Goal: Information Seeking & Learning: Understand process/instructions

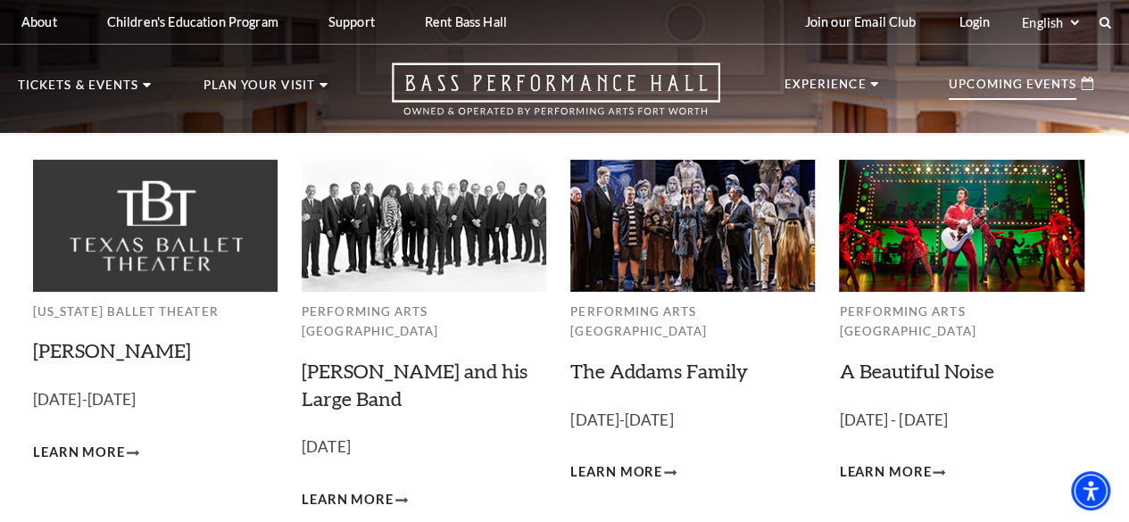
click at [1031, 87] on p "Upcoming Events" at bounding box center [1012, 89] width 128 height 21
click at [144, 229] on img at bounding box center [155, 225] width 244 height 131
click at [80, 458] on span "Learn More" at bounding box center [79, 453] width 92 height 22
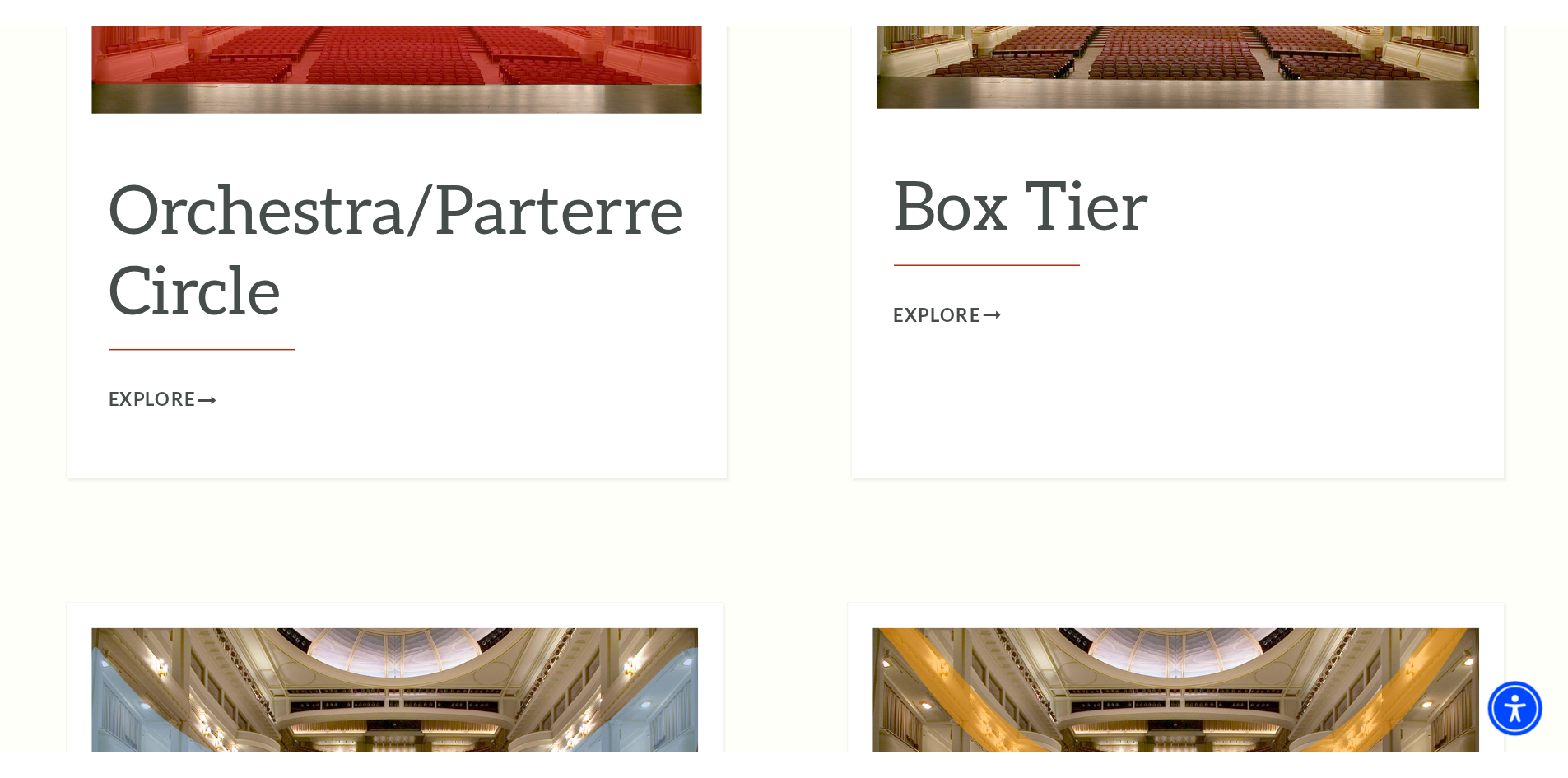
scroll to position [1482, 0]
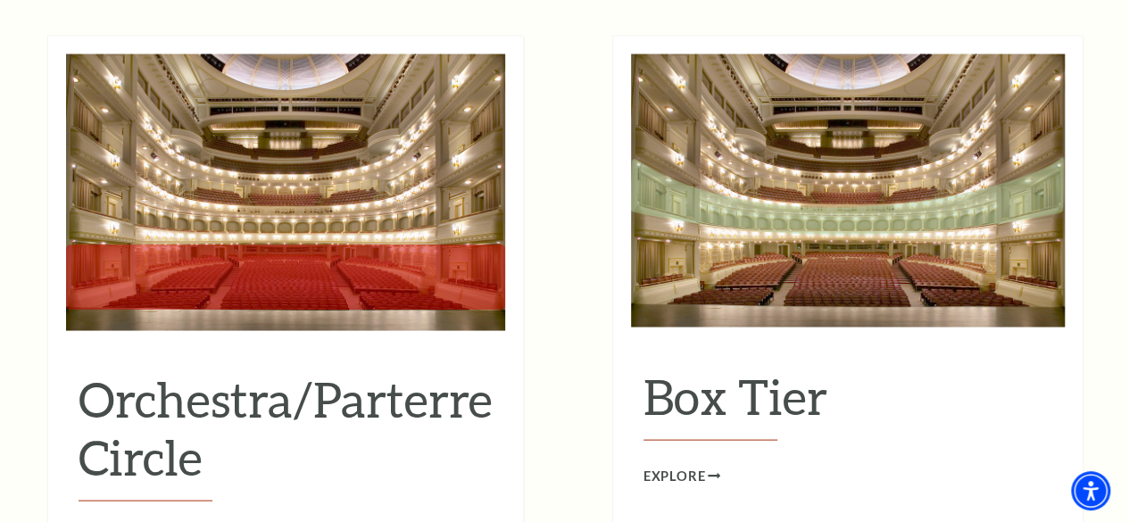
click at [335, 211] on img at bounding box center [285, 192] width 439 height 277
click at [313, 252] on img at bounding box center [285, 192] width 439 height 277
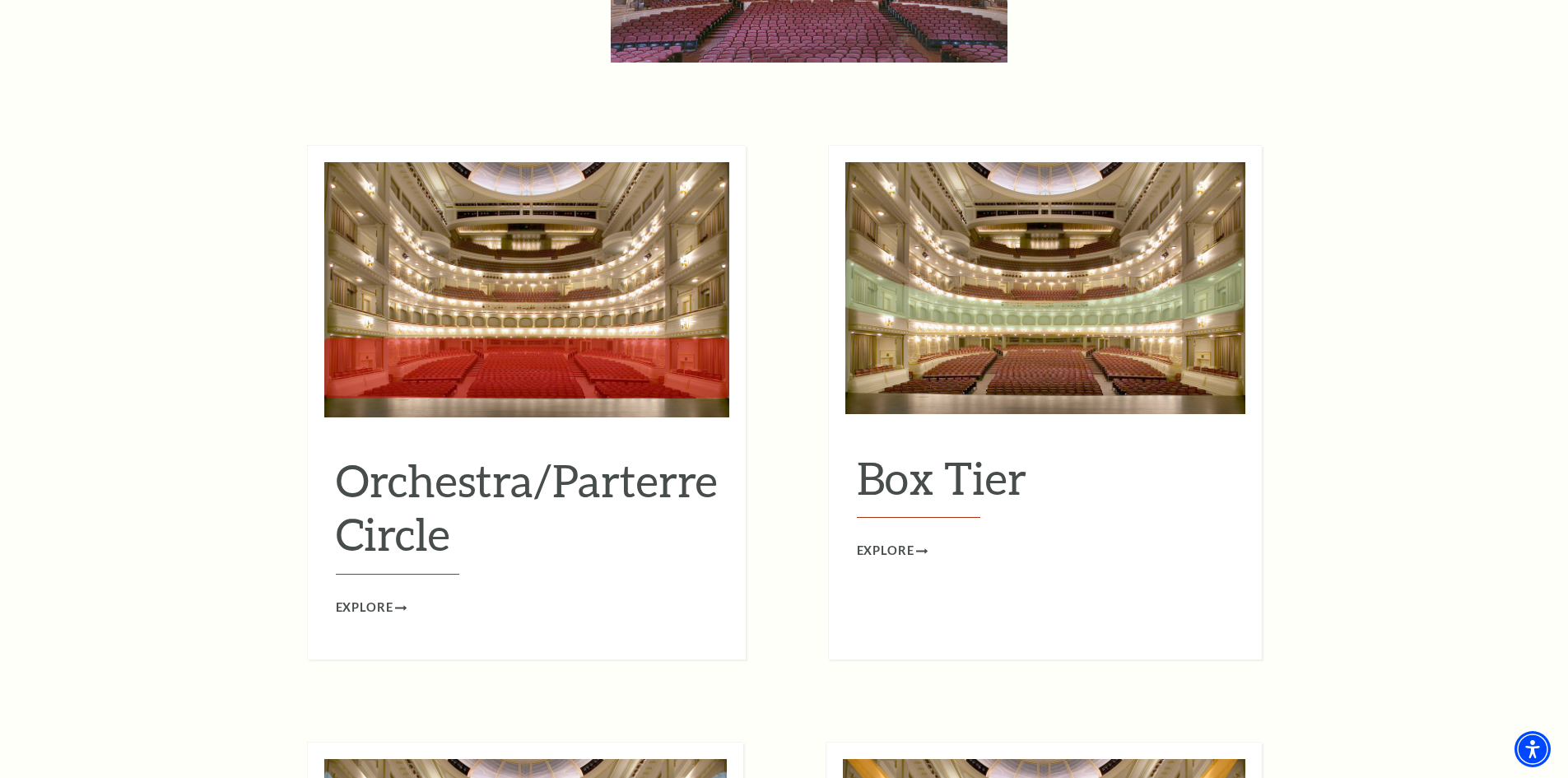
click at [509, 279] on img at bounding box center [527, 290] width 405 height 256
click at [374, 481] on span "Explore" at bounding box center [364, 608] width 57 height 20
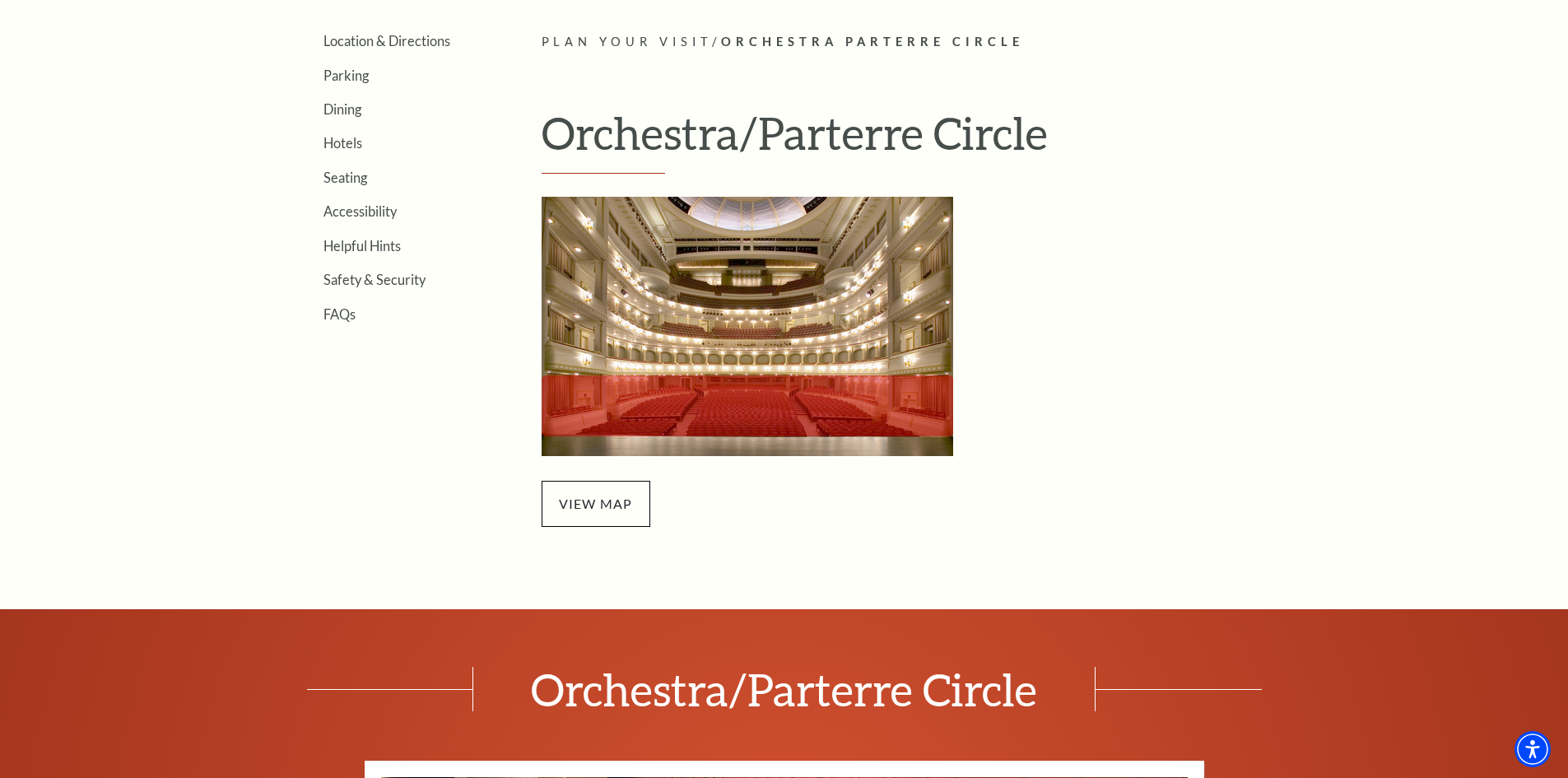
scroll to position [659, 0]
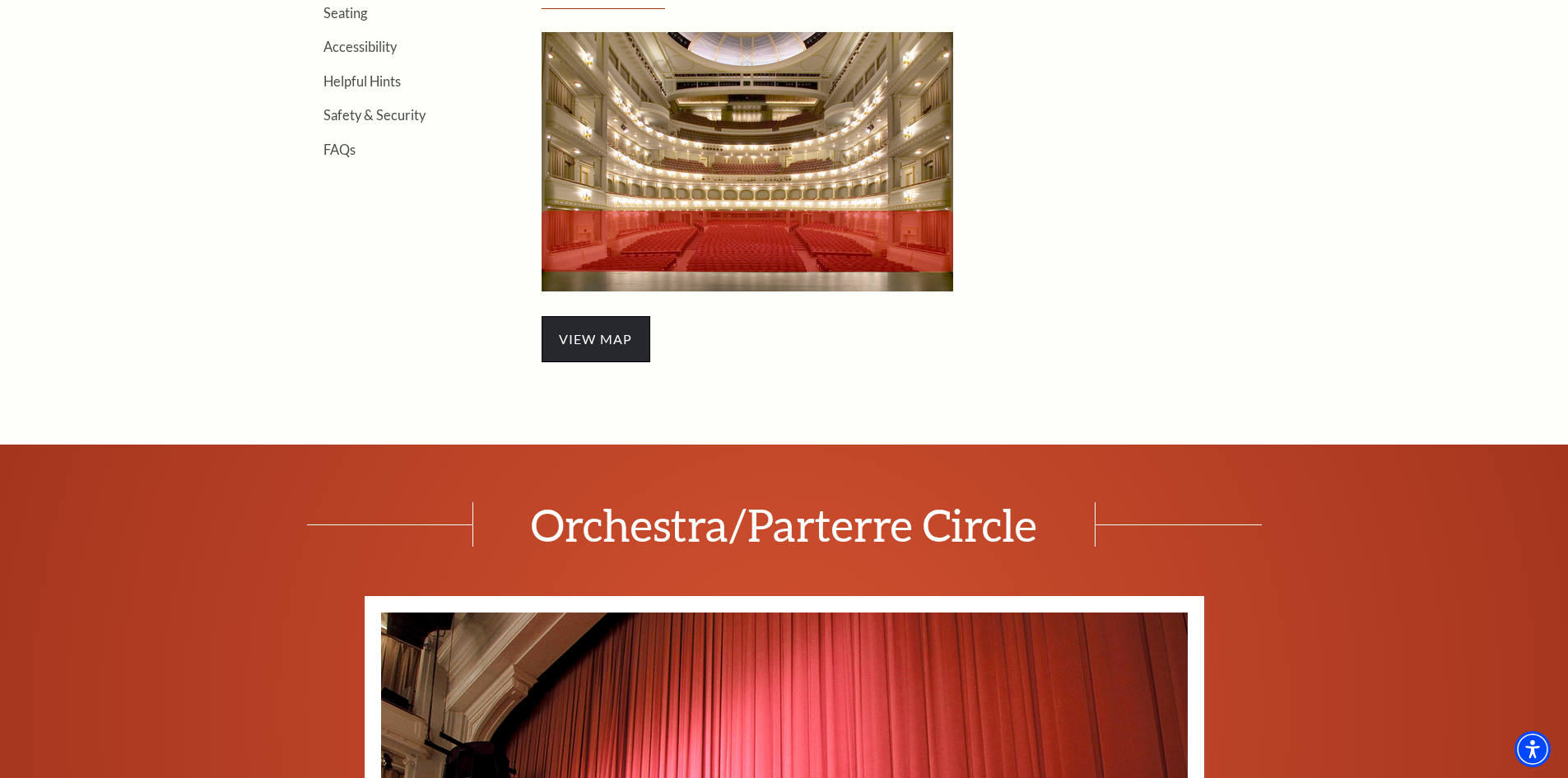
click at [585, 342] on span "view map" at bounding box center [596, 340] width 109 height 46
click at [776, 241] on img "Orchestra/Parterre Circle Seating Map - open in a new tab" at bounding box center [747, 162] width 411 height 259
